Goal: Check status: Check status

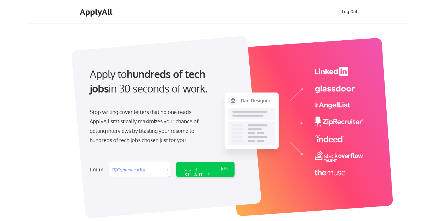
select select ""it_security""
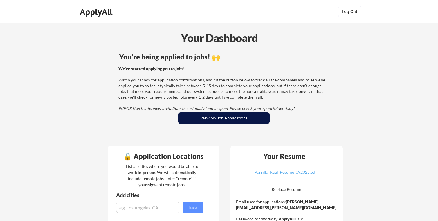
click at [228, 120] on button "View My Job Applications" at bounding box center [223, 118] width 91 height 12
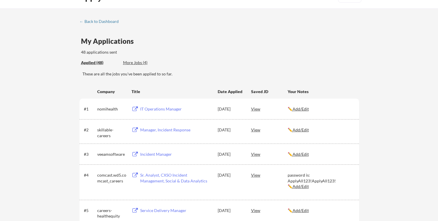
scroll to position [16, 0]
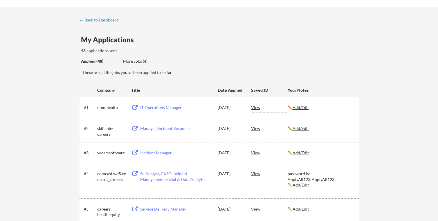
click at [256, 106] on div "View" at bounding box center [269, 107] width 37 height 10
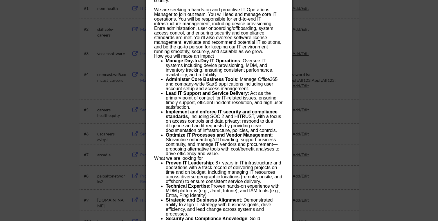
scroll to position [117, 0]
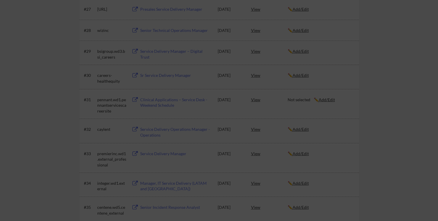
drag, startPoint x: 256, startPoint y: 106, endPoint x: 304, endPoint y: 131, distance: 53.4
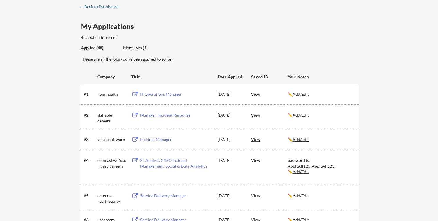
scroll to position [30, 0]
click at [257, 115] on div "View" at bounding box center [269, 114] width 37 height 10
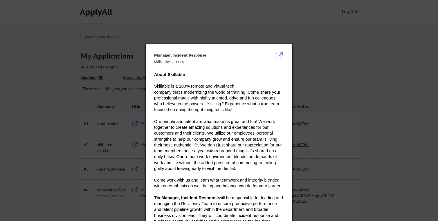
scroll to position [0, 0]
click at [321, 48] on div at bounding box center [219, 110] width 438 height 221
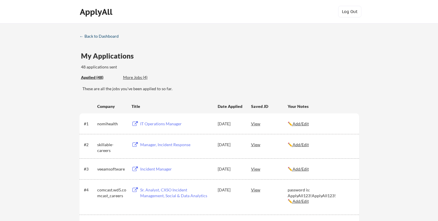
click at [111, 37] on div "← Back to Dashboard" at bounding box center [101, 36] width 44 height 4
